Goal: Task Accomplishment & Management: Complete application form

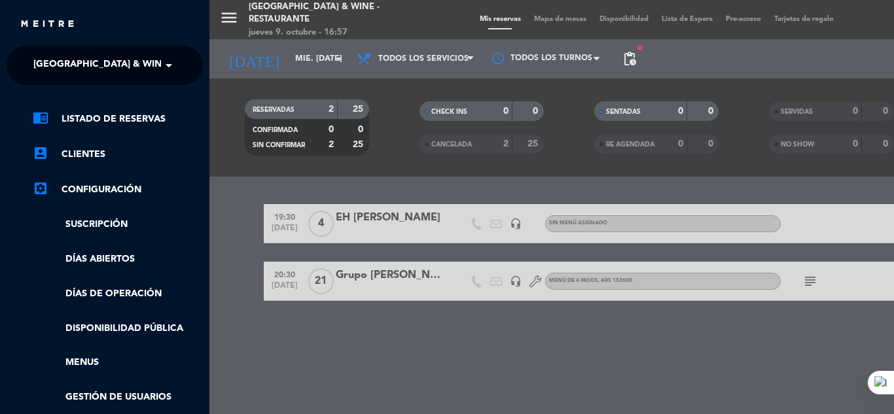
click at [137, 71] on span "[GEOGRAPHIC_DATA] & Wine - Restaurante" at bounding box center [136, 65] width 207 height 27
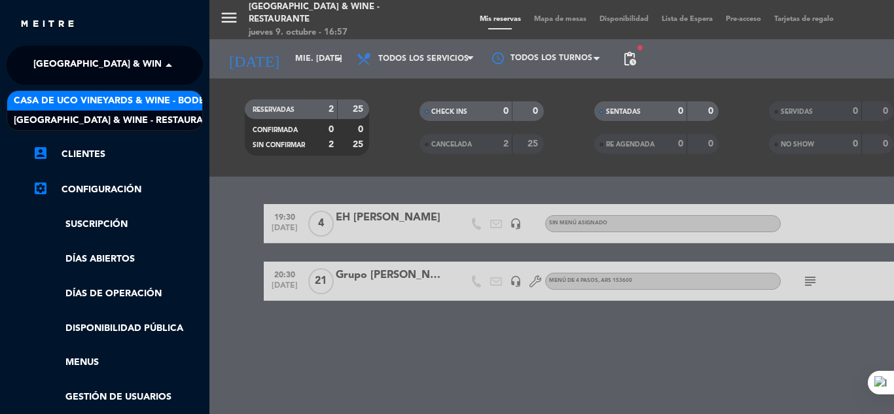
click at [174, 105] on span "Casa de Uco Vineyards & Wine - Bodega" at bounding box center [116, 101] width 205 height 15
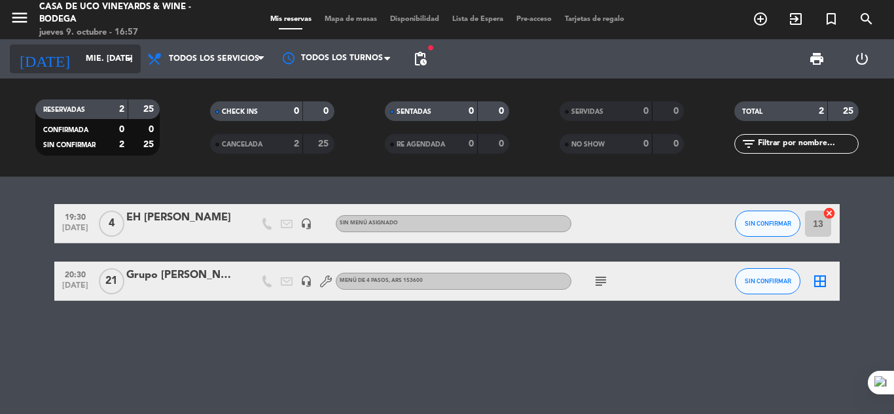
click at [80, 59] on input "mié. [DATE]" at bounding box center [134, 59] width 111 height 22
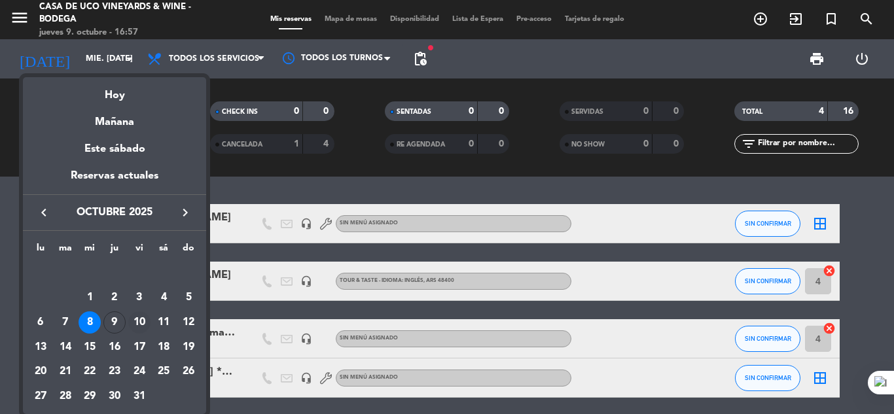
click at [139, 319] on div "10" at bounding box center [139, 322] width 22 height 22
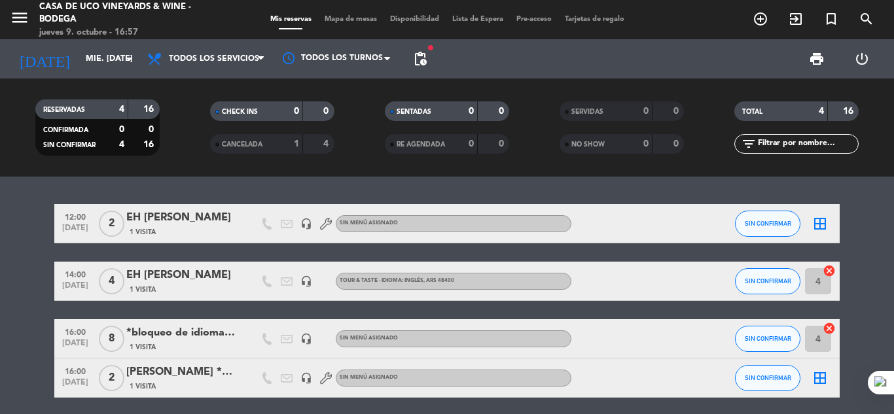
type input "vie. [DATE]"
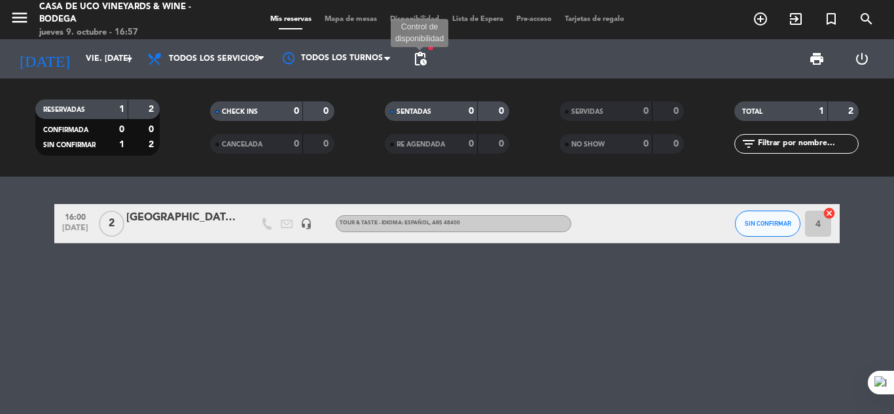
click at [418, 65] on span "pending_actions" at bounding box center [420, 59] width 16 height 16
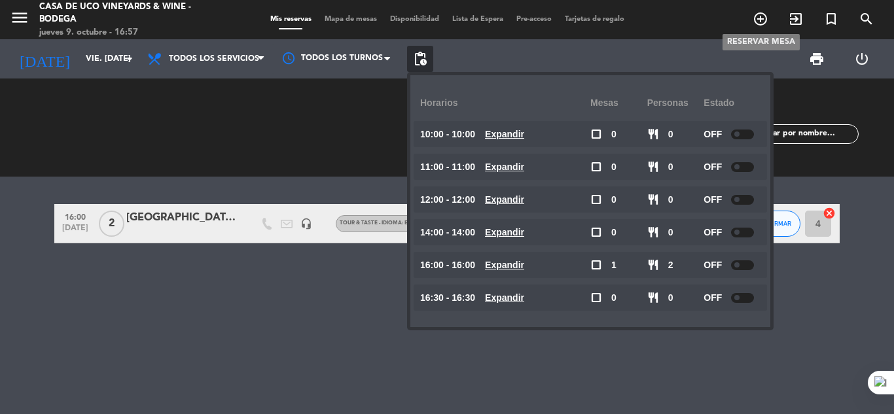
click at [754, 25] on icon "add_circle_outline" at bounding box center [761, 19] width 16 height 16
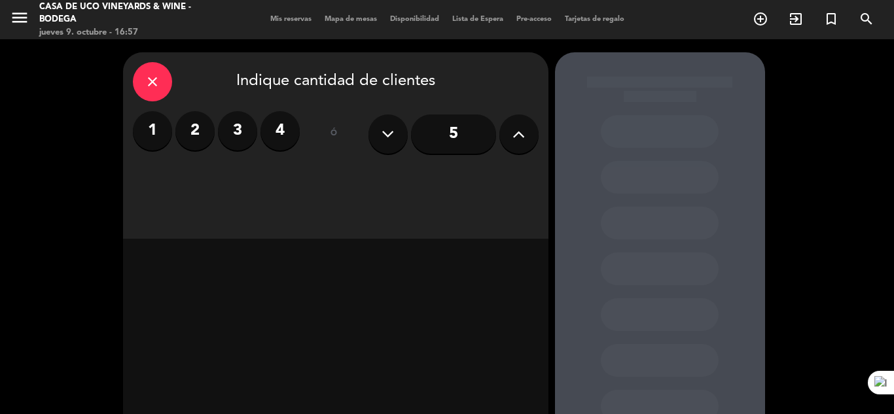
click at [188, 133] on label "2" at bounding box center [194, 130] width 39 height 39
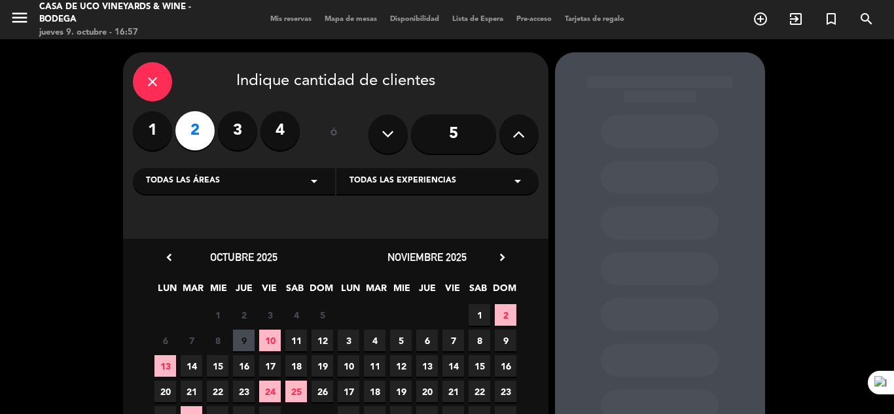
click at [463, 135] on input "5" at bounding box center [453, 134] width 85 height 39
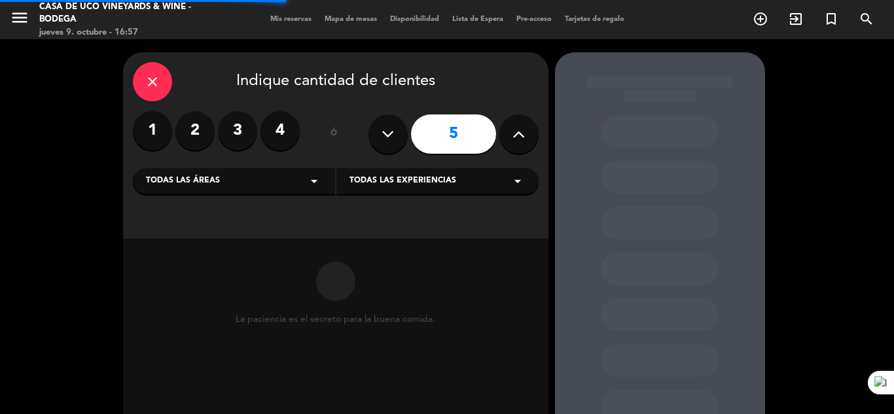
click at [277, 179] on div "Todas las áreas arrow_drop_down" at bounding box center [234, 181] width 202 height 26
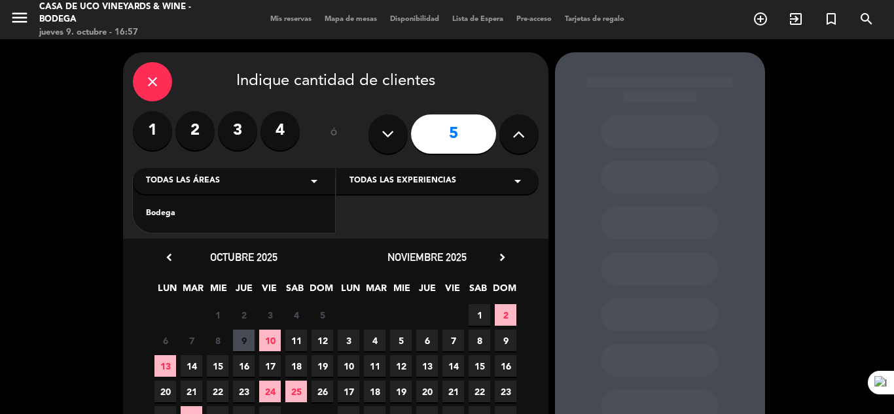
click at [188, 221] on div "Bodega" at bounding box center [234, 206] width 202 height 56
click at [181, 217] on div "Bodega" at bounding box center [234, 213] width 176 height 13
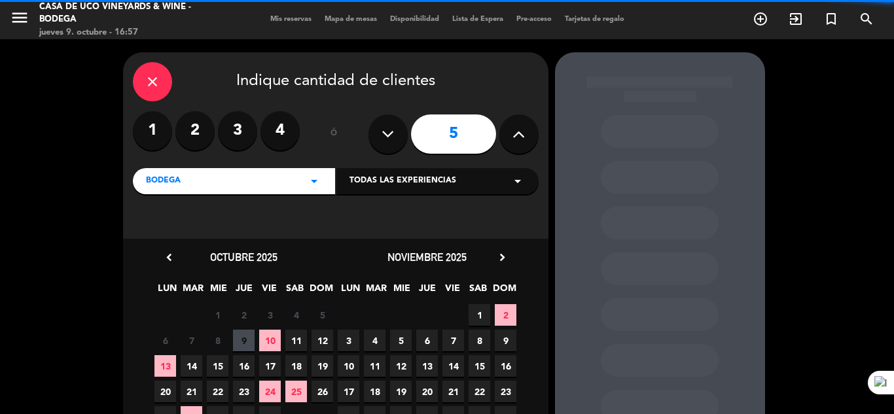
click at [444, 180] on span "Todas las experiencias" at bounding box center [402, 181] width 107 height 13
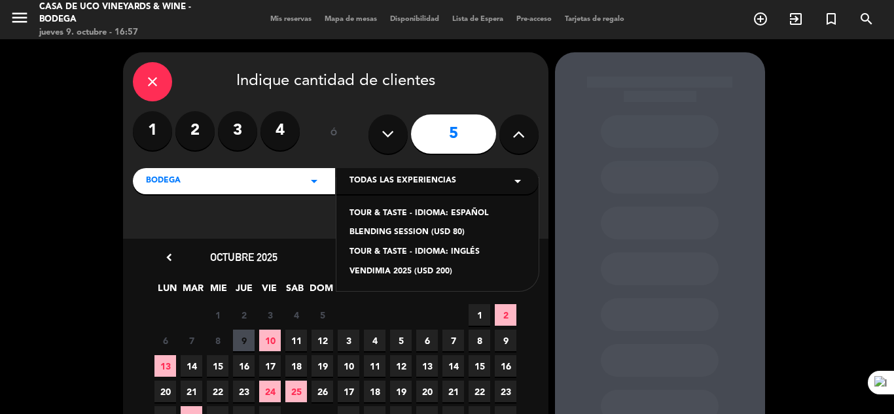
click at [400, 213] on div "TOUR & TASTE - IDIOMA: ESPAÑOL" at bounding box center [437, 213] width 176 height 13
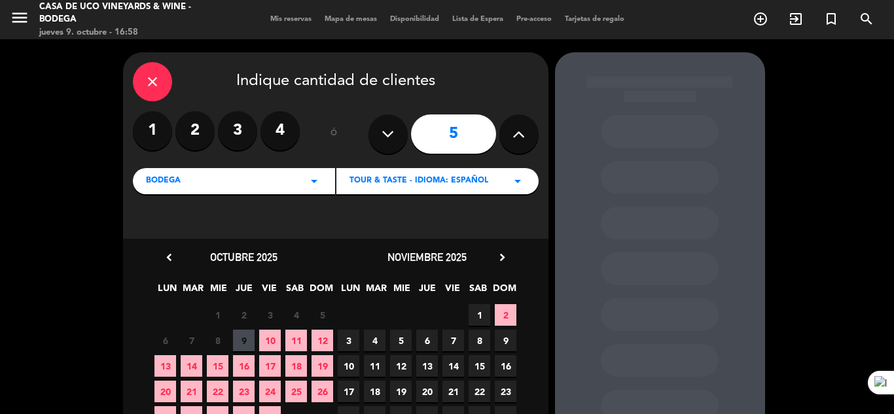
click at [274, 337] on span "10" at bounding box center [270, 341] width 22 height 22
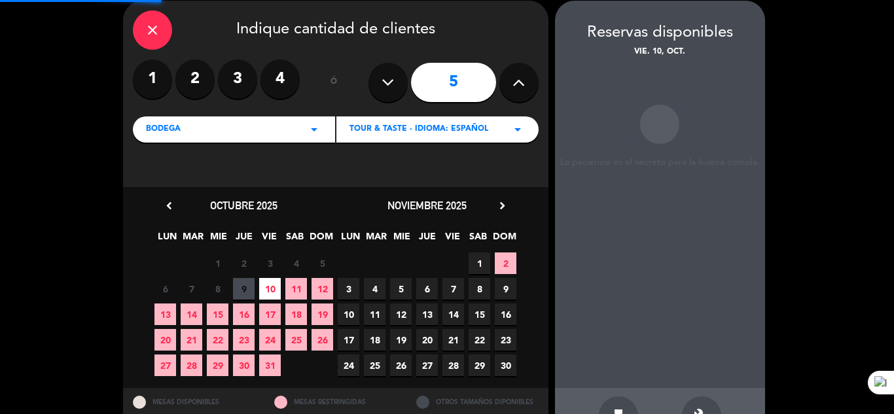
scroll to position [52, 0]
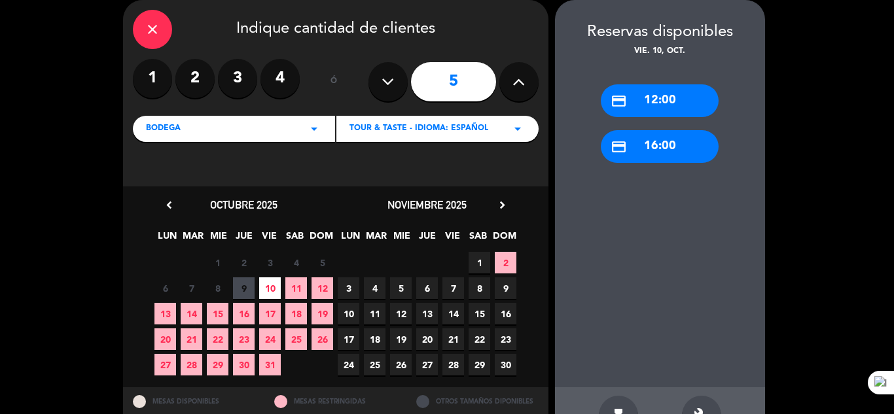
click at [660, 107] on div "credit_card 12:00" at bounding box center [660, 100] width 118 height 33
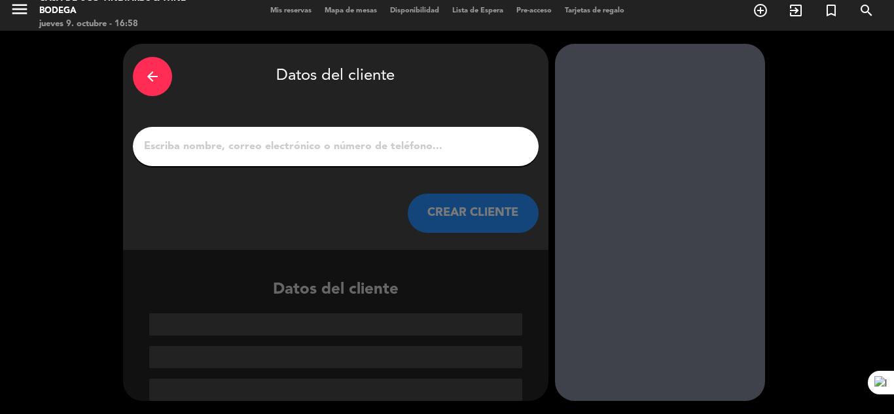
scroll to position [9, 0]
click at [414, 139] on input "1" at bounding box center [336, 146] width 386 height 18
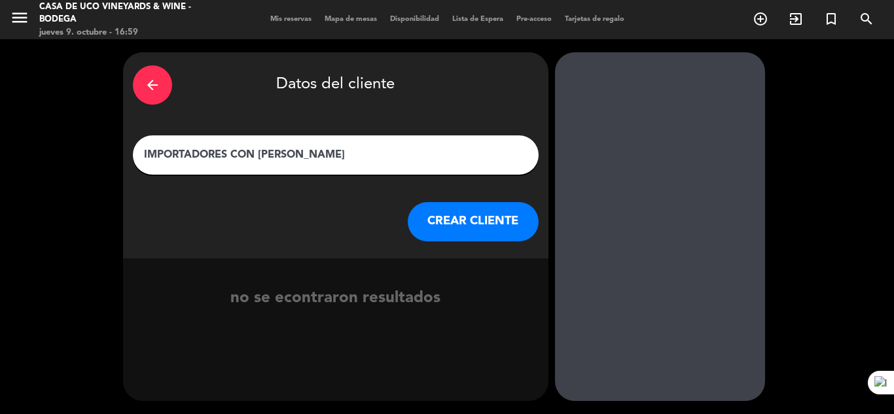
type input "IMPORTADORES CON [PERSON_NAME]"
click at [480, 221] on button "CREAR CLIENTE" at bounding box center [473, 221] width 131 height 39
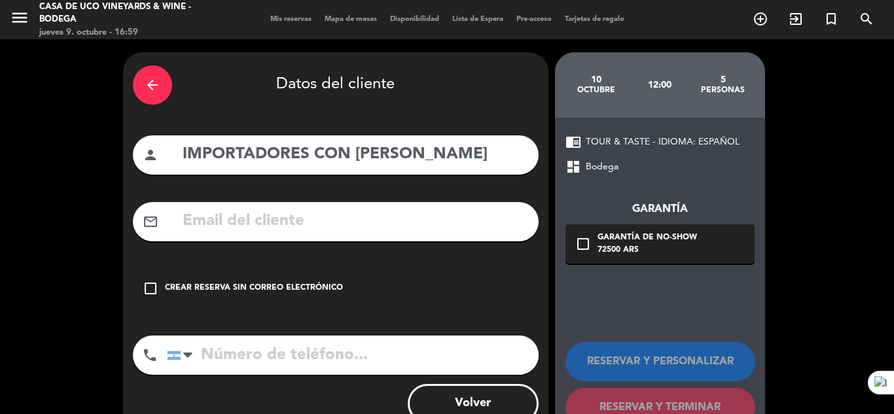
click at [269, 220] on input "text" at bounding box center [354, 221] width 347 height 27
click at [240, 293] on div "Crear reserva sin correo electrónico" at bounding box center [254, 288] width 178 height 13
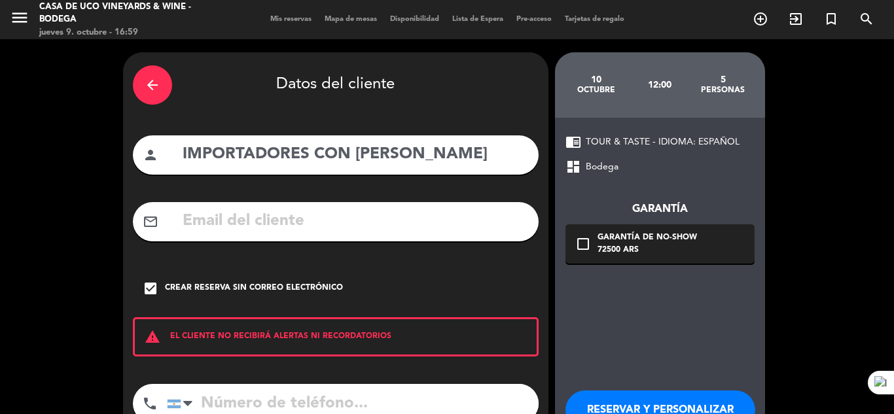
click at [669, 406] on button "RESERVAR Y PERSONALIZAR" at bounding box center [660, 410] width 190 height 39
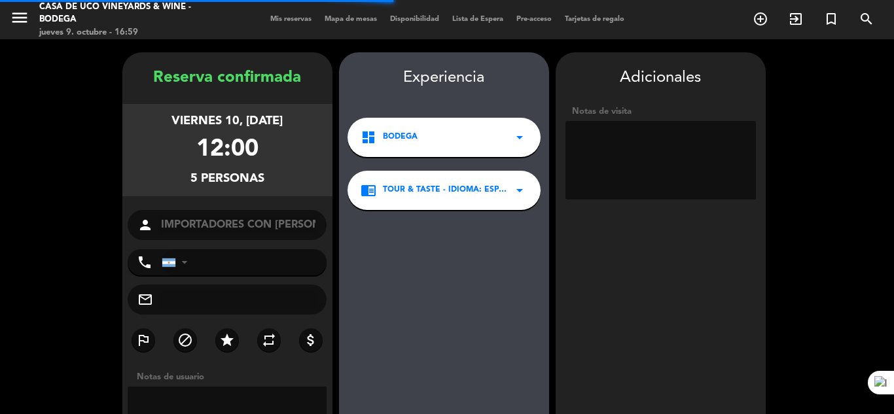
scroll to position [52, 0]
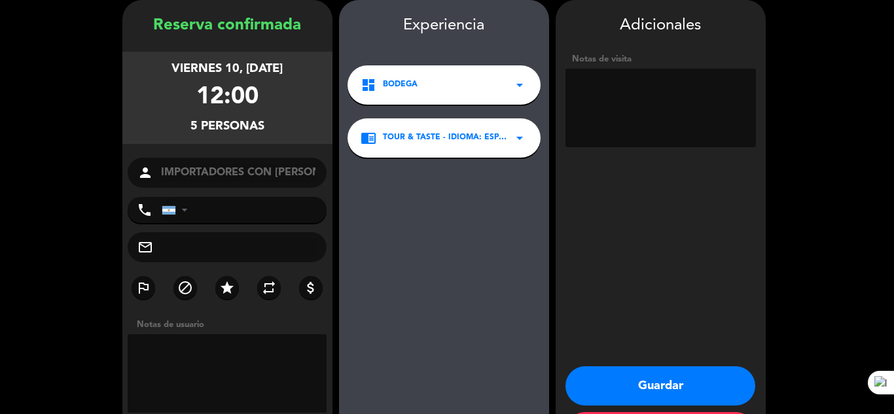
click at [639, 389] on button "Guardar" at bounding box center [660, 385] width 190 height 39
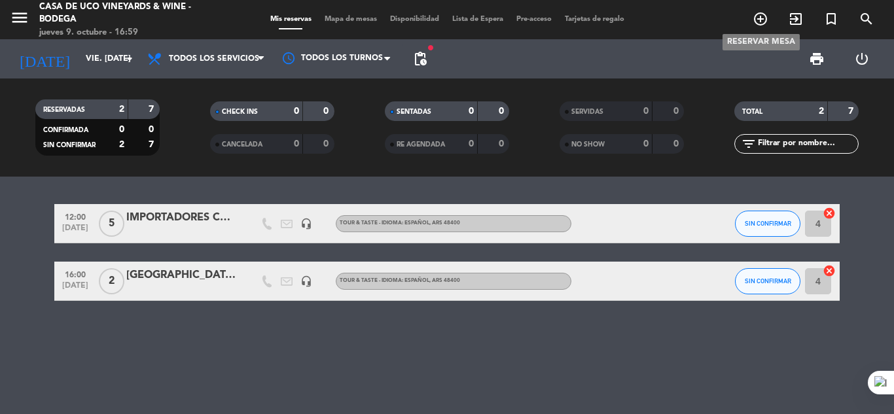
click at [759, 14] on icon "add_circle_outline" at bounding box center [761, 19] width 16 height 16
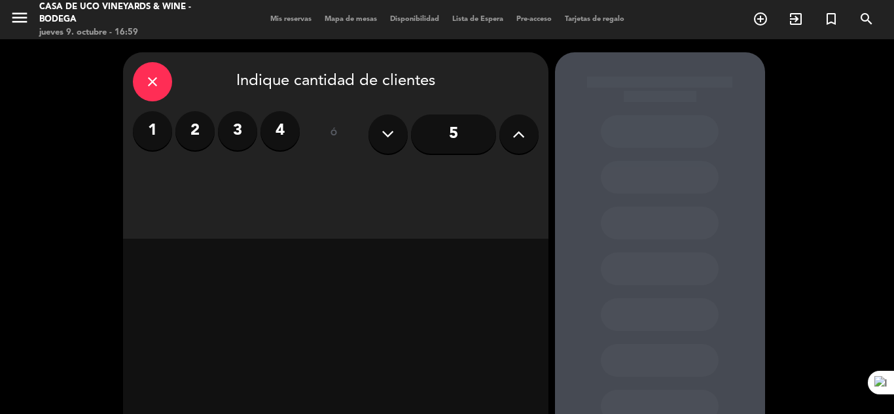
click at [458, 137] on input "5" at bounding box center [453, 134] width 85 height 39
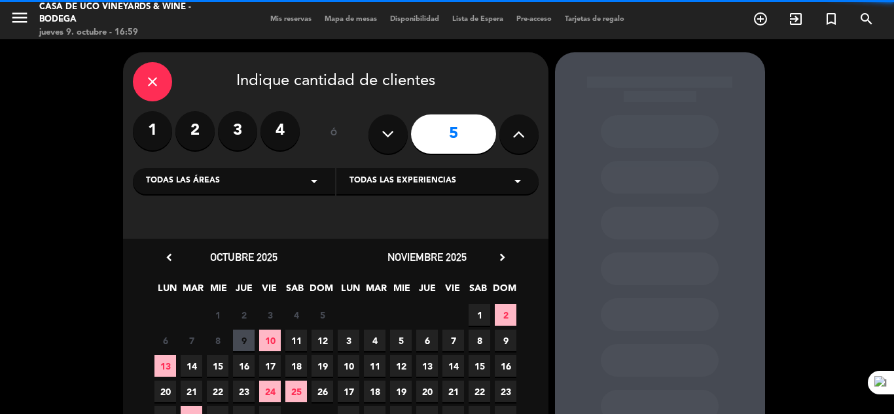
click at [287, 179] on div "Todas las áreas arrow_drop_down" at bounding box center [234, 181] width 202 height 26
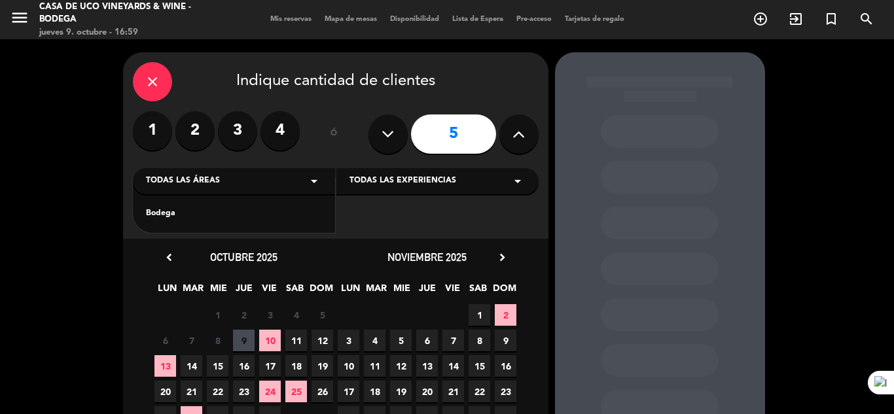
click at [224, 217] on div "Bodega" at bounding box center [234, 213] width 176 height 13
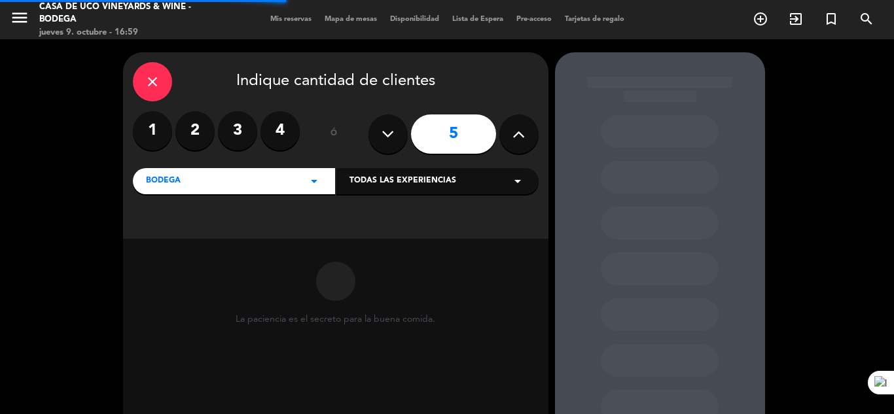
click at [410, 186] on span "Todas las experiencias" at bounding box center [402, 181] width 107 height 13
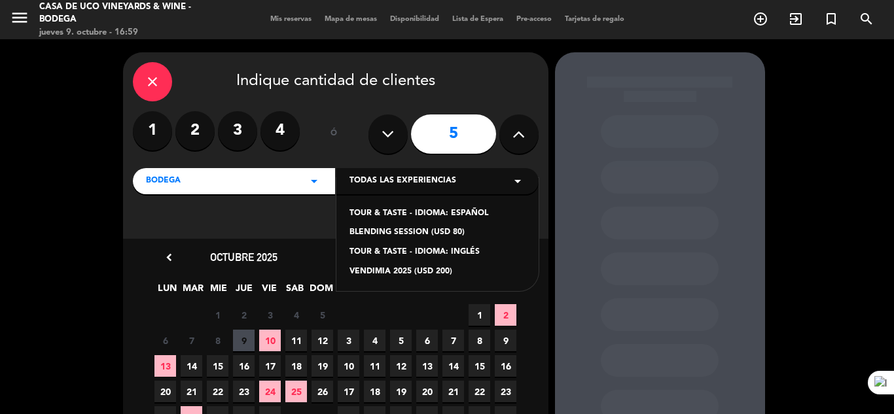
click at [396, 216] on div "TOUR & TASTE - IDIOMA: ESPAÑOL" at bounding box center [437, 213] width 176 height 13
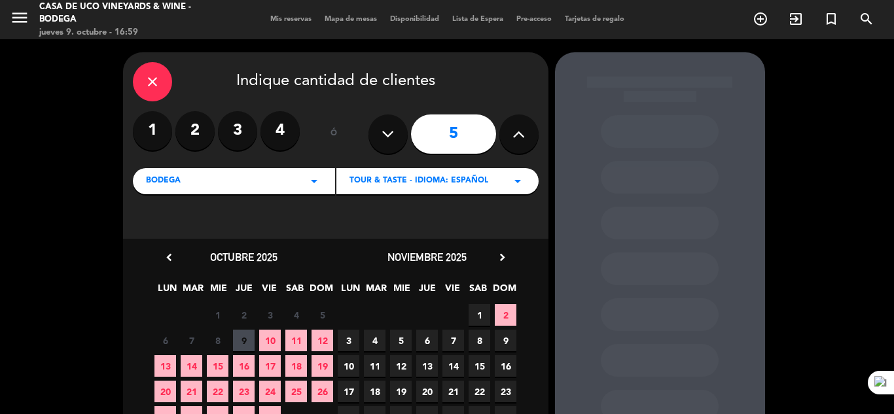
click at [270, 342] on span "10" at bounding box center [270, 341] width 22 height 22
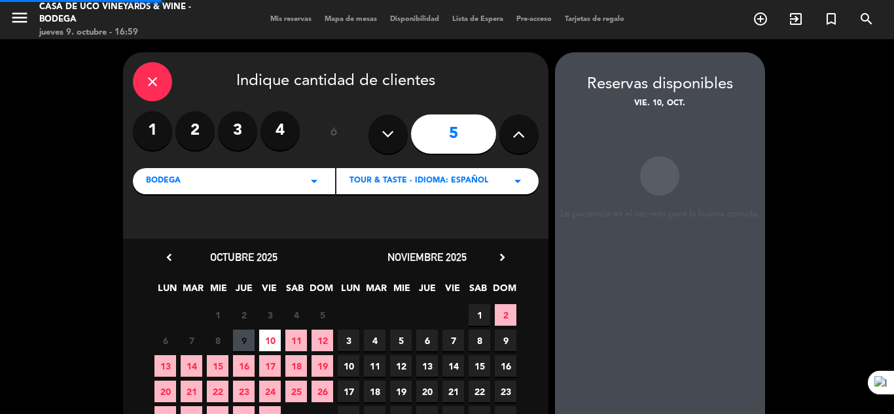
scroll to position [52, 0]
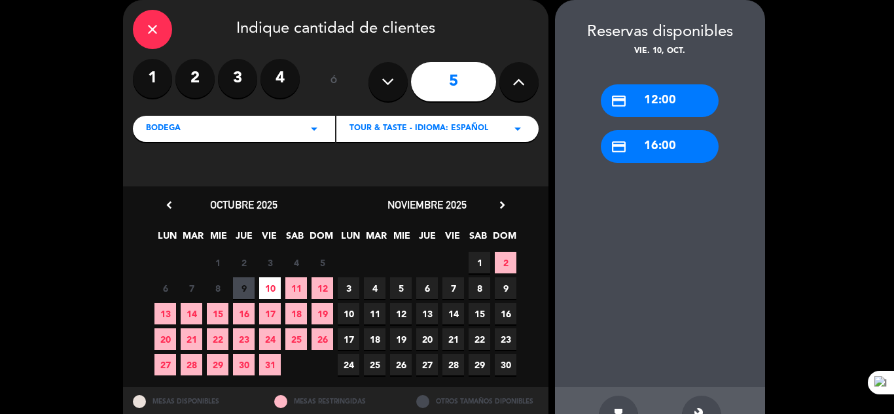
click at [667, 104] on div "credit_card 12:00" at bounding box center [660, 100] width 118 height 33
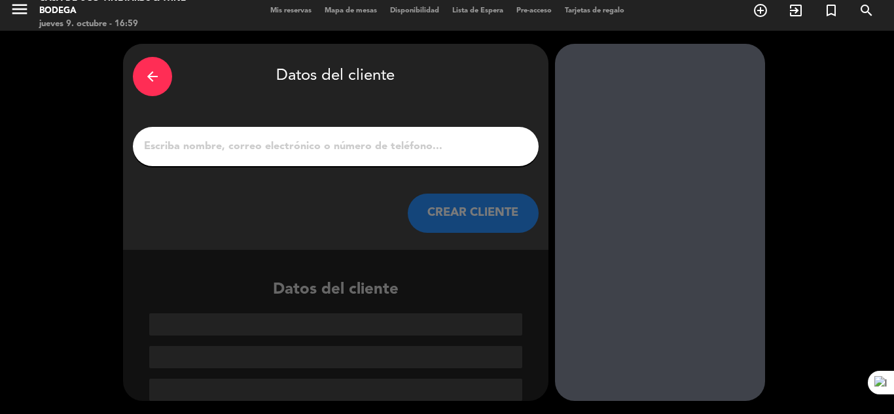
click at [365, 160] on div at bounding box center [336, 146] width 406 height 39
click at [361, 158] on div at bounding box center [336, 146] width 406 height 39
click at [357, 139] on input "1" at bounding box center [336, 146] width 386 height 18
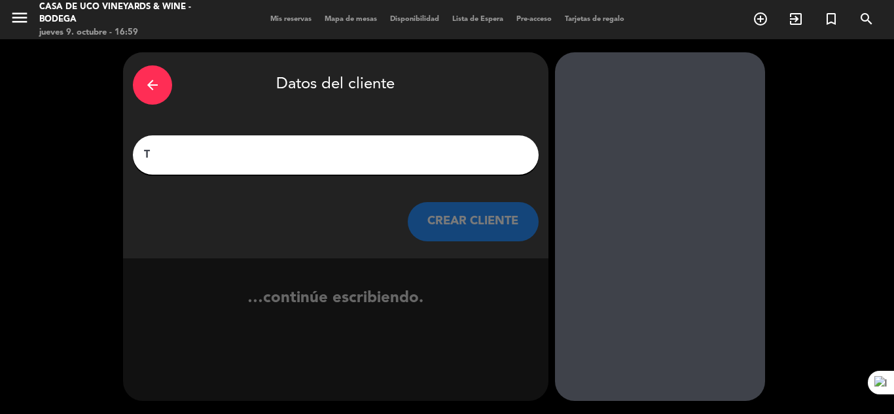
scroll to position [0, 0]
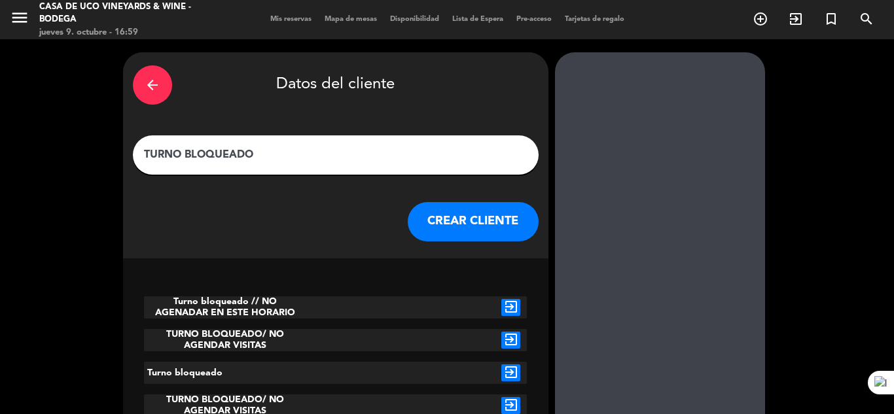
type input "TURNO BLOQUEADO"
drag, startPoint x: 480, startPoint y: 232, endPoint x: 473, endPoint y: 243, distance: 13.3
click at [473, 243] on div "arrow_back Datos del cliente TURNO BLOQUEADO CREAR CLIENTE" at bounding box center [335, 155] width 425 height 206
click at [510, 310] on icon "exit_to_app" at bounding box center [510, 307] width 19 height 17
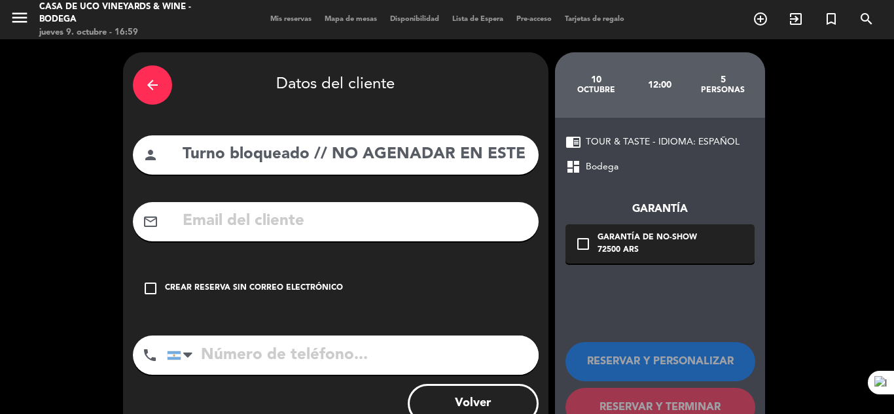
click at [288, 281] on div "check_box_outline_blank Crear reserva sin correo electrónico" at bounding box center [336, 288] width 406 height 39
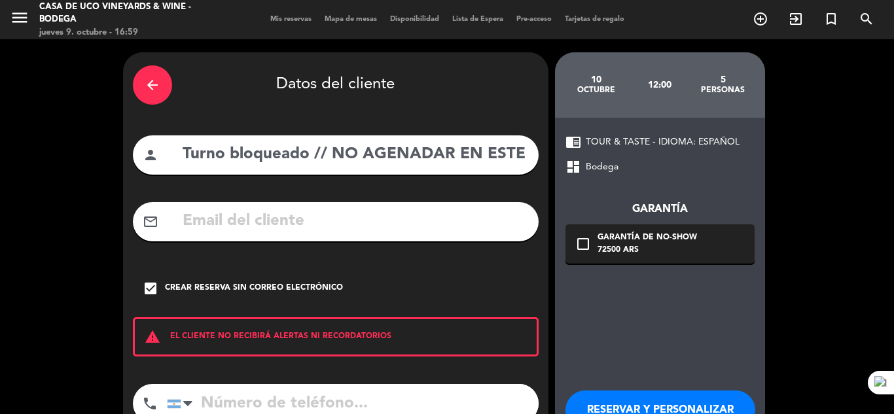
click at [689, 406] on button "RESERVAR Y PERSONALIZAR" at bounding box center [660, 410] width 190 height 39
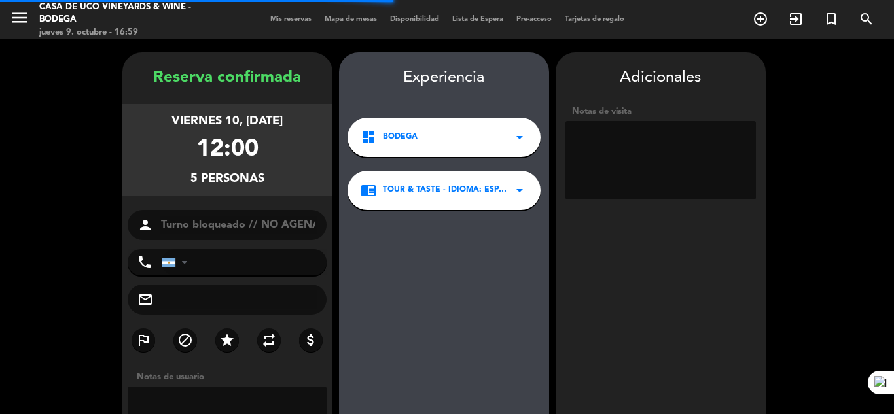
scroll to position [52, 0]
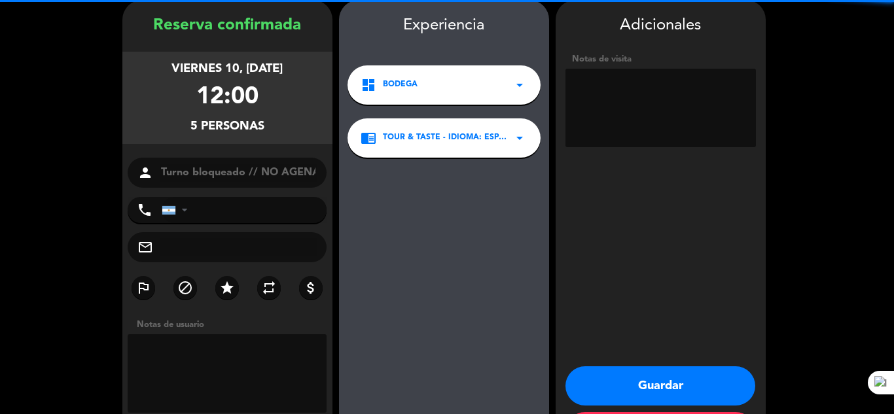
click at [678, 385] on button "Guardar" at bounding box center [660, 385] width 190 height 39
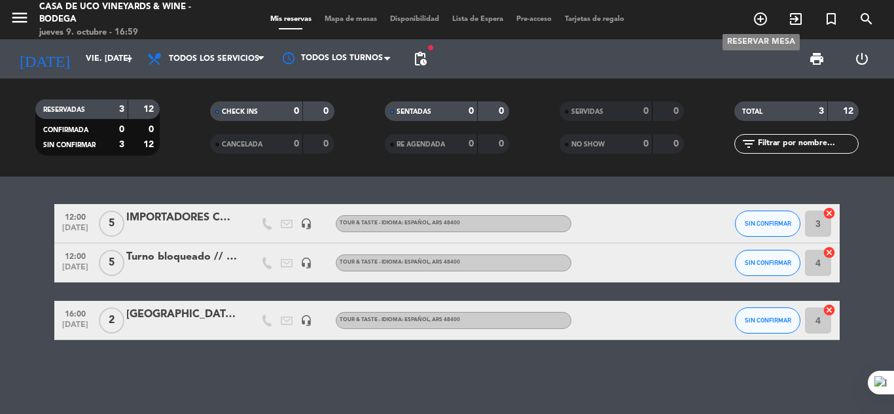
click at [764, 12] on icon "add_circle_outline" at bounding box center [761, 19] width 16 height 16
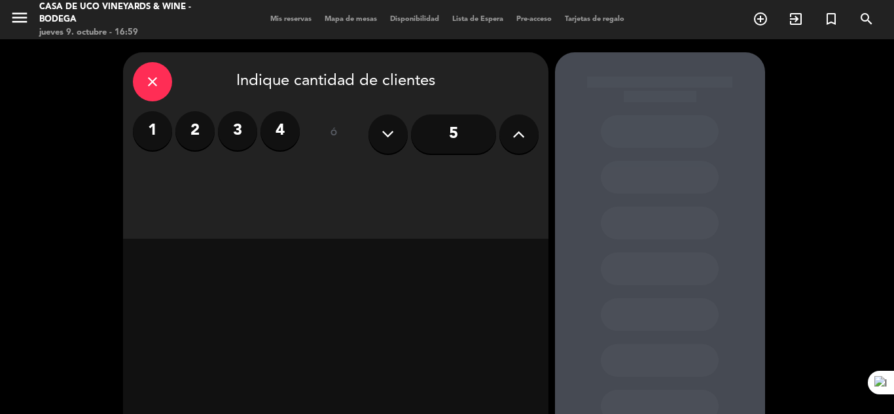
click at [525, 137] on button at bounding box center [518, 134] width 39 height 39
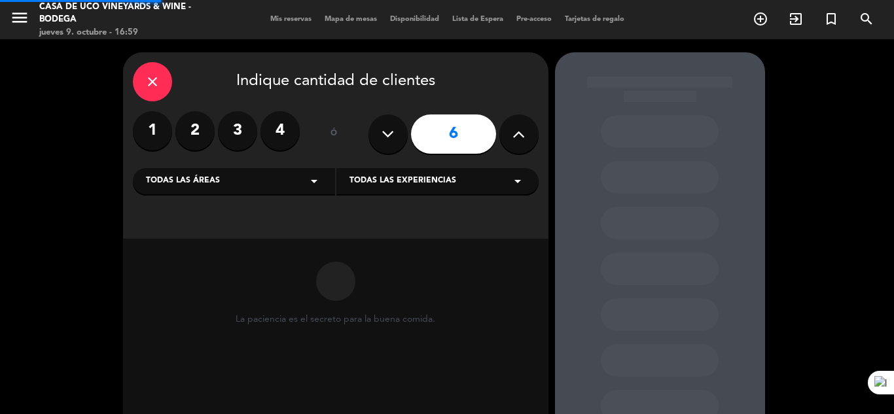
click at [525, 137] on button at bounding box center [518, 134] width 39 height 39
type input "10"
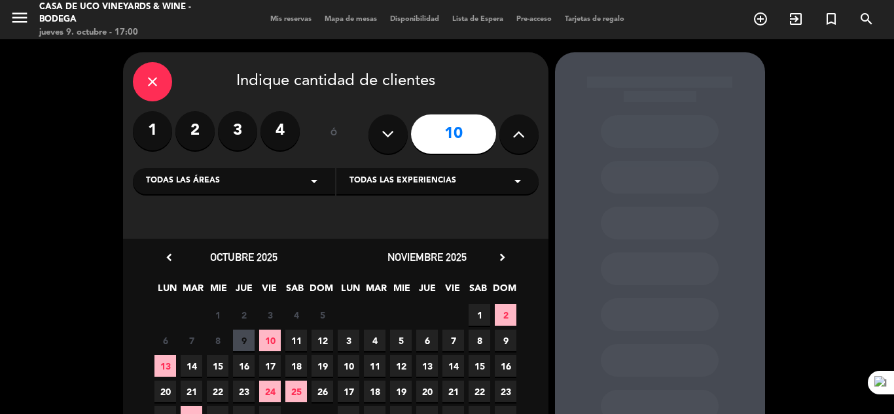
click at [205, 183] on span "Todas las áreas" at bounding box center [183, 181] width 74 height 13
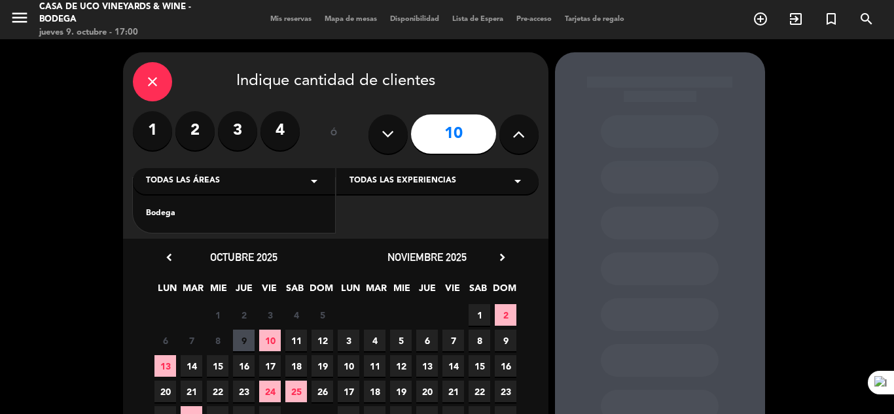
click at [174, 216] on div "Bodega" at bounding box center [234, 213] width 176 height 13
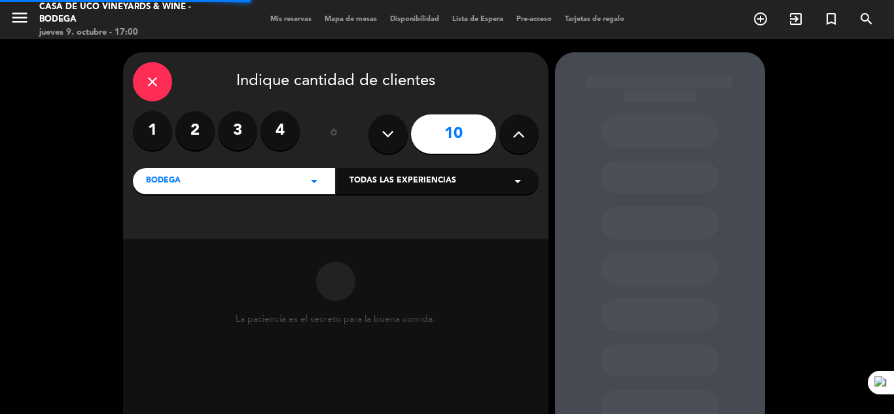
click at [403, 185] on span "Todas las experiencias" at bounding box center [402, 181] width 107 height 13
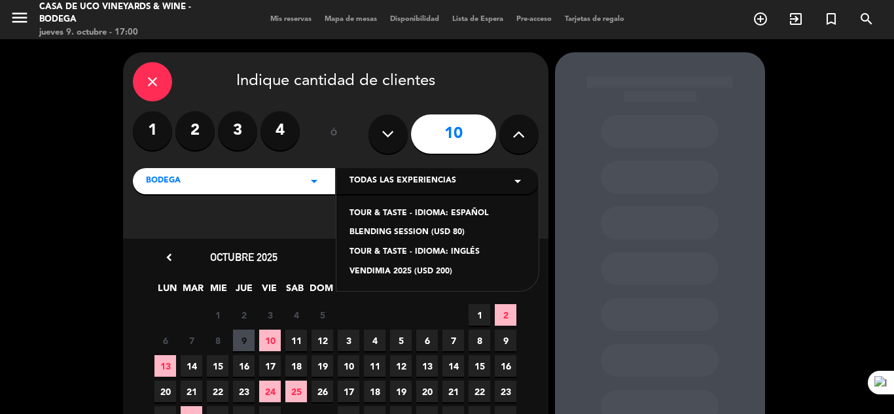
click at [397, 250] on div "TOUR & TASTE - IDIOMA: INGLÉS" at bounding box center [437, 252] width 176 height 13
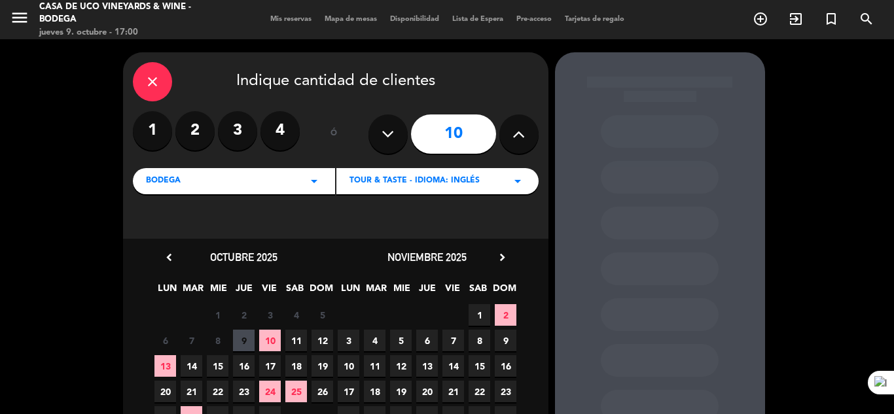
click at [274, 337] on span "10" at bounding box center [270, 341] width 22 height 22
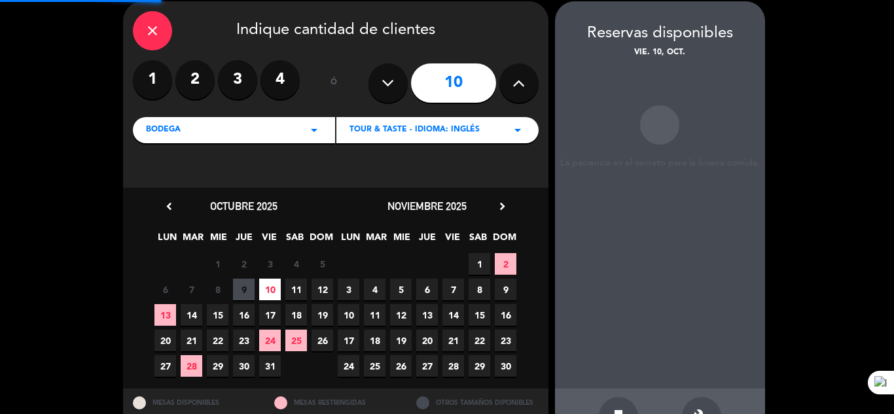
scroll to position [52, 0]
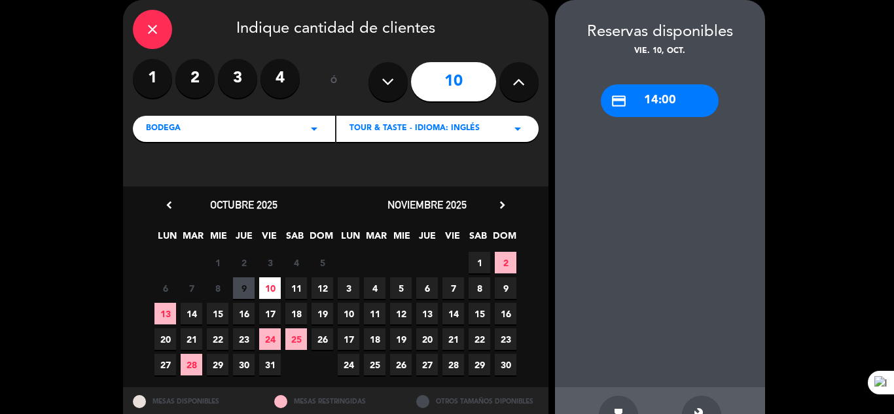
click at [656, 110] on div "credit_card 14:00" at bounding box center [660, 100] width 118 height 33
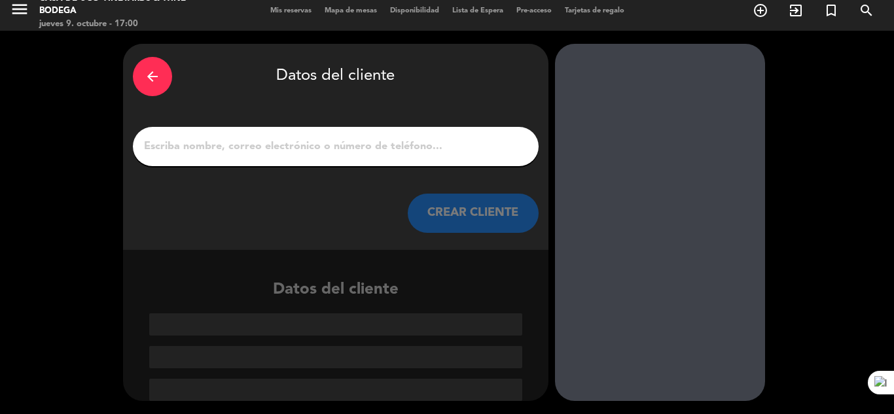
scroll to position [9, 0]
click at [359, 163] on div at bounding box center [336, 146] width 406 height 39
click at [357, 151] on input "1" at bounding box center [336, 146] width 386 height 18
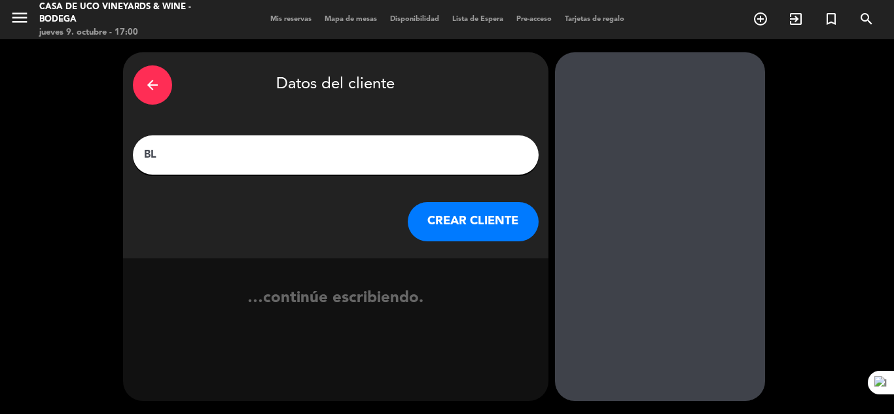
type input "B"
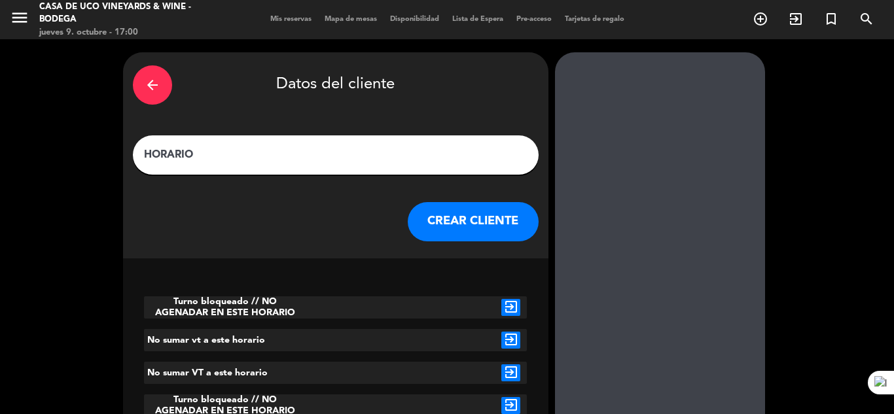
type input "HORARIO"
click at [513, 306] on icon "exit_to_app" at bounding box center [510, 307] width 19 height 17
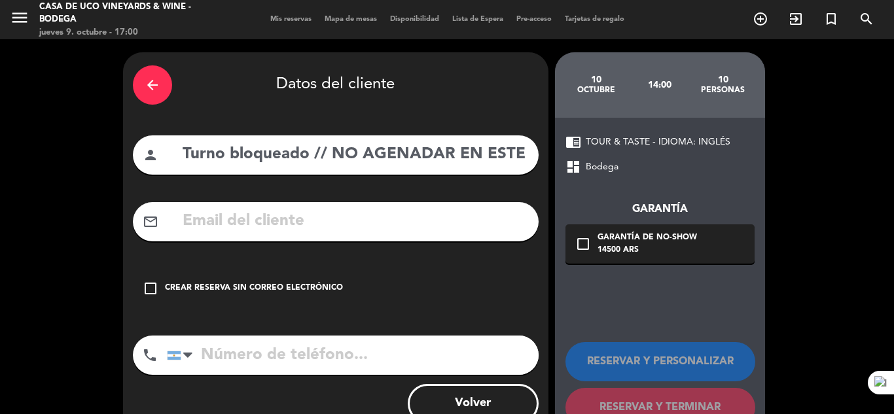
click at [280, 284] on div "Crear reserva sin correo electrónico" at bounding box center [254, 288] width 178 height 13
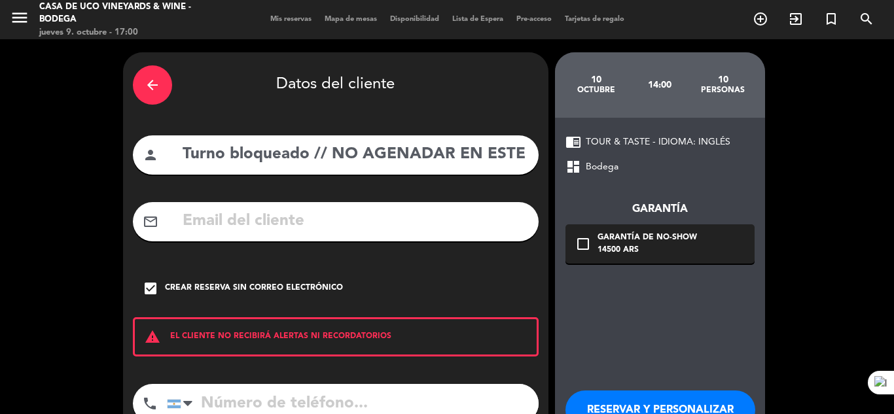
click at [656, 393] on button "RESERVAR Y PERSONALIZAR" at bounding box center [660, 410] width 190 height 39
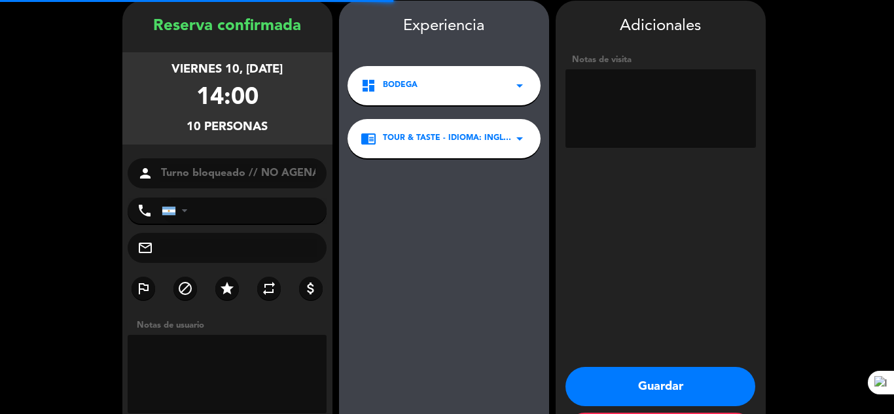
scroll to position [52, 0]
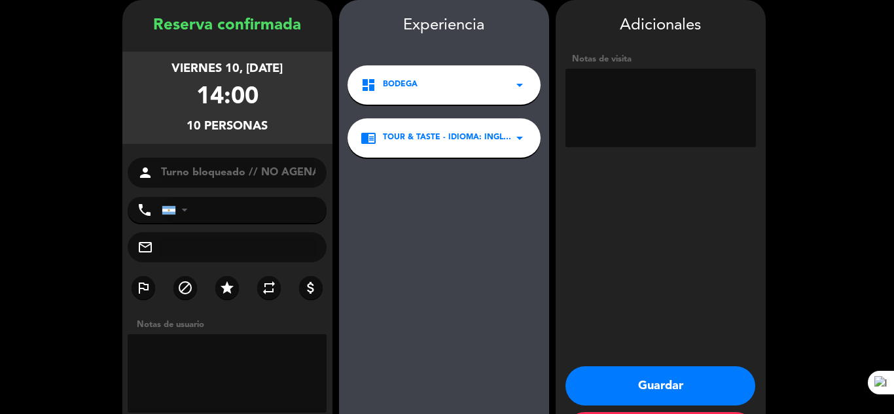
click at [639, 383] on button "Guardar" at bounding box center [660, 385] width 190 height 39
